Goal: Find specific page/section: Find specific page/section

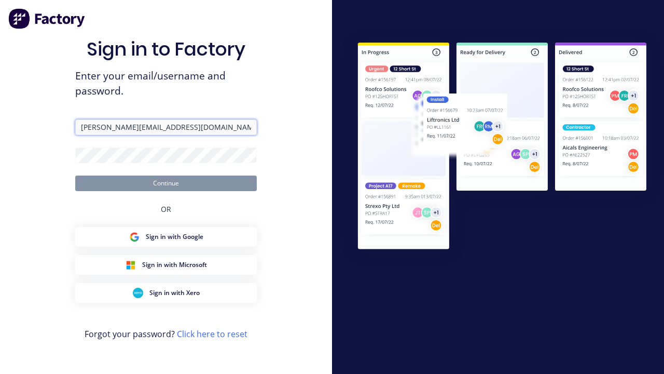
type input "[PERSON_NAME][EMAIL_ADDRESS][DOMAIN_NAME]"
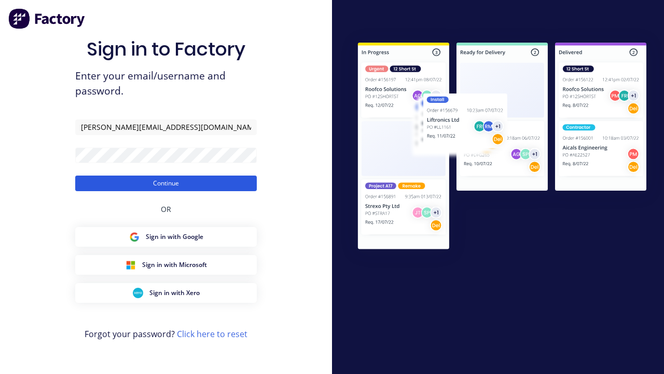
click at [166, 183] on button "Continue" at bounding box center [166, 183] width 182 height 16
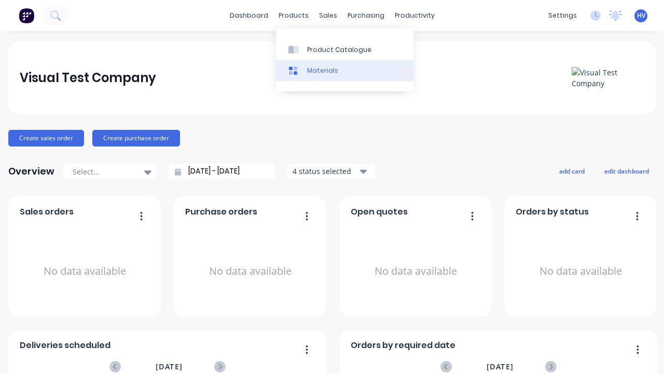
click at [345, 70] on link "Materials" at bounding box center [344, 70] width 137 height 21
